Goal: Task Accomplishment & Management: Complete application form

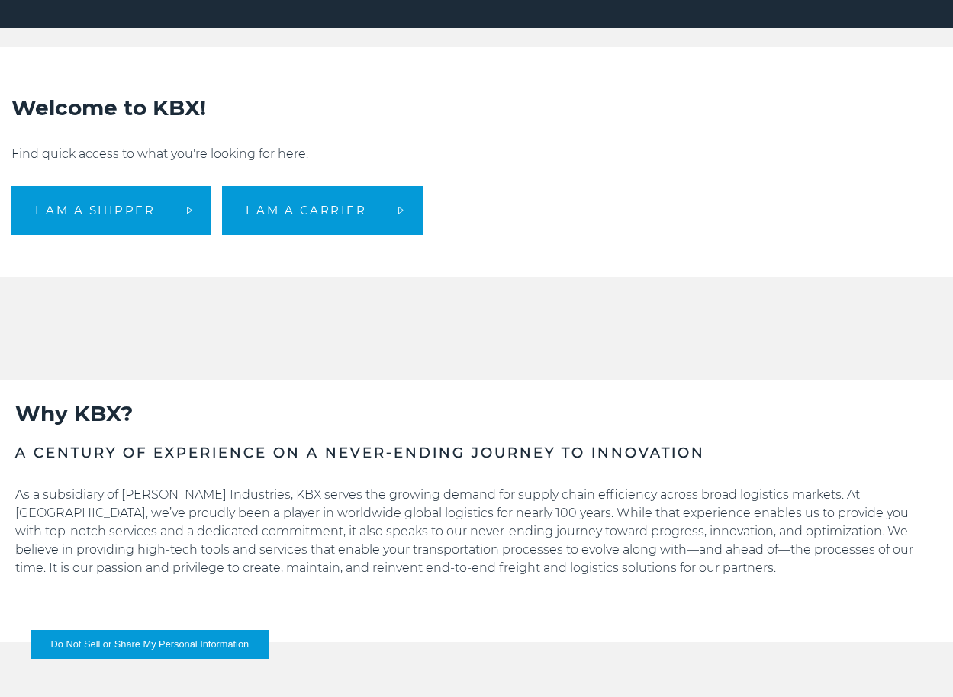
scroll to position [534, 0]
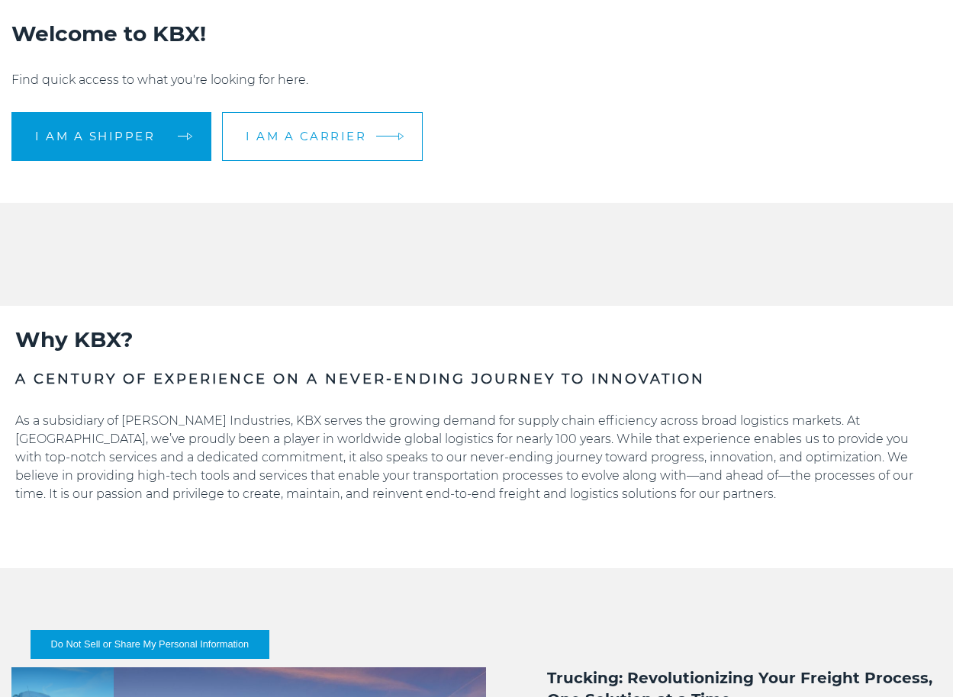
click at [369, 143] on link "I am a carrier" at bounding box center [322, 136] width 201 height 49
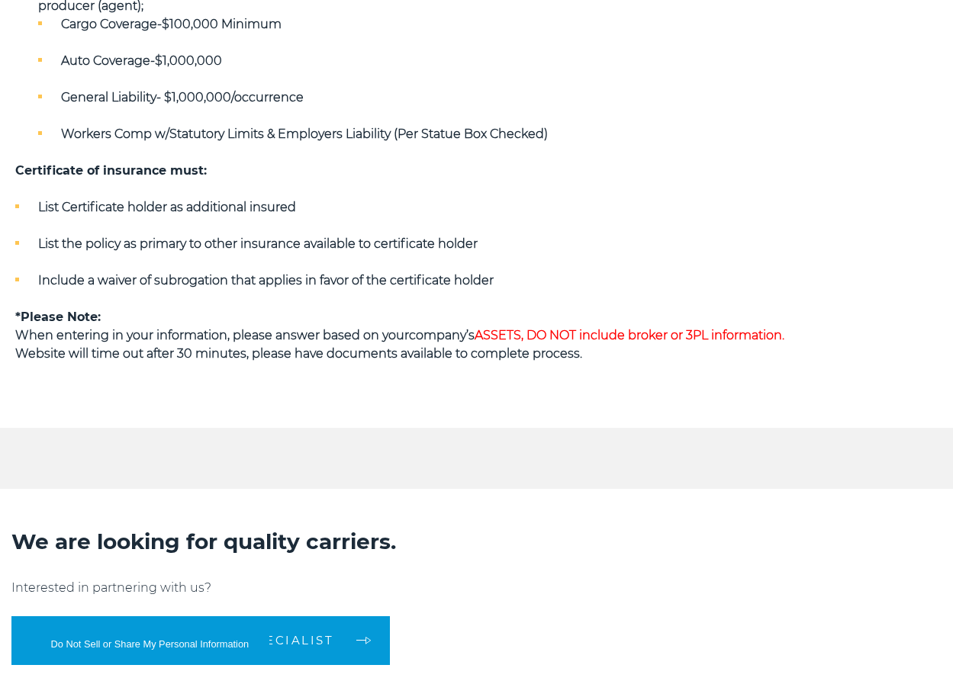
scroll to position [839, 0]
